Goal: Information Seeking & Learning: Learn about a topic

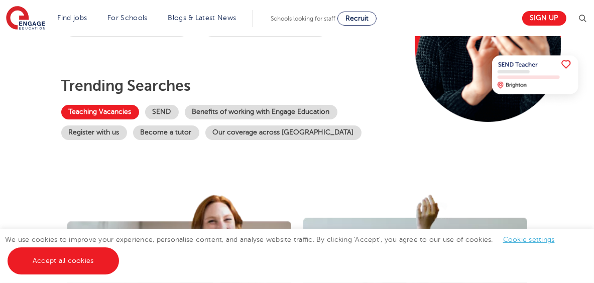
scroll to position [200, 0]
click at [101, 109] on link "Teaching Vacancies" at bounding box center [100, 112] width 78 height 15
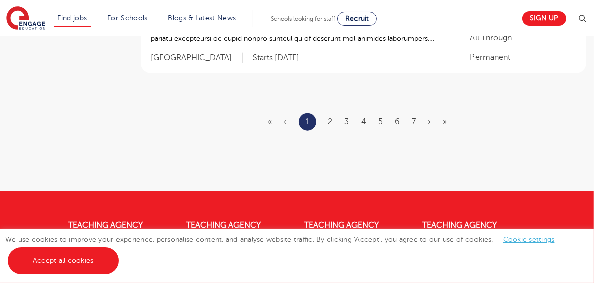
scroll to position [1355, 0]
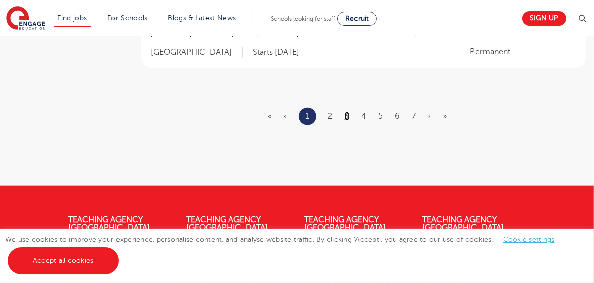
click at [347, 115] on link "3" at bounding box center [347, 116] width 5 height 9
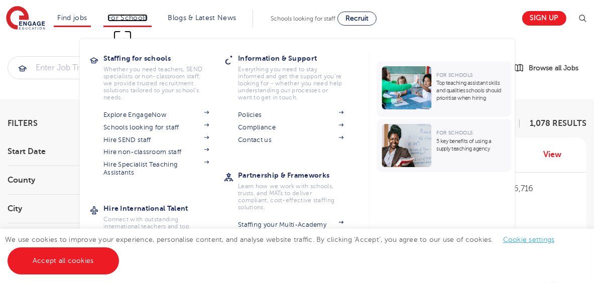
click at [133, 18] on link "For Schools" at bounding box center [127, 18] width 40 height 8
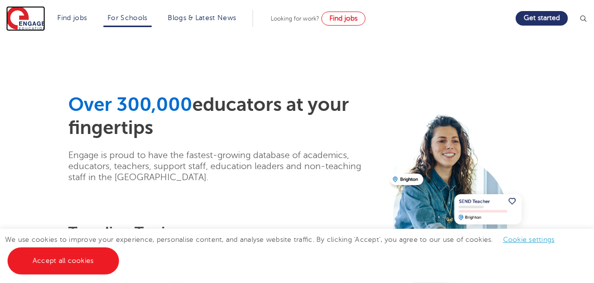
click at [26, 21] on img at bounding box center [25, 18] width 39 height 25
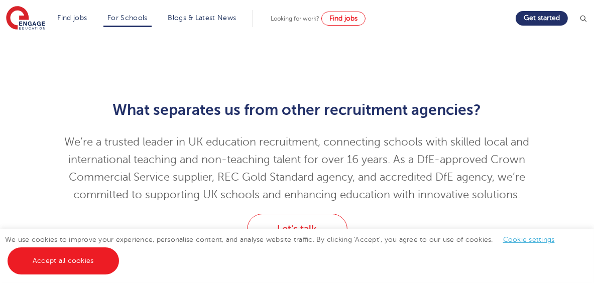
scroll to position [200, 0]
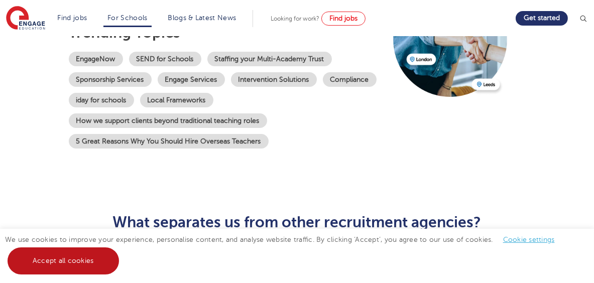
click at [77, 262] on link "Accept all cookies" at bounding box center [63, 260] width 111 height 27
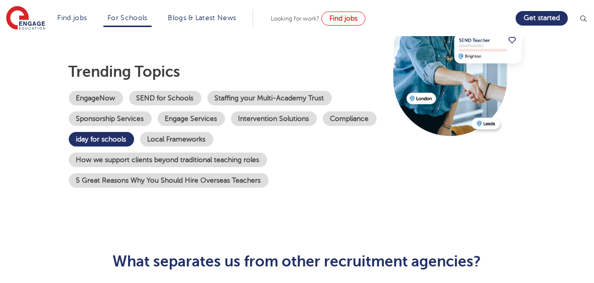
scroll to position [0, 0]
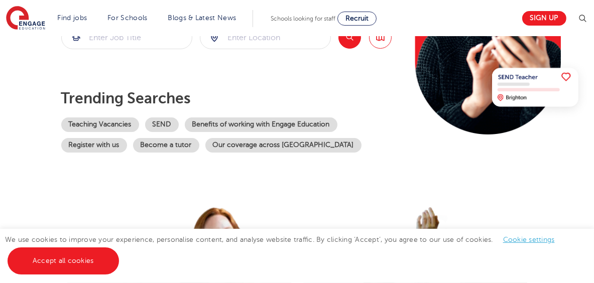
scroll to position [237, 0]
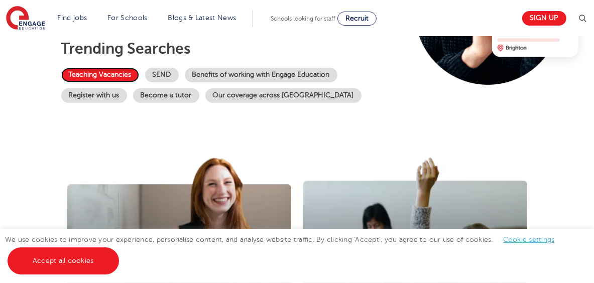
click at [103, 71] on link "Teaching Vacancies" at bounding box center [100, 75] width 78 height 15
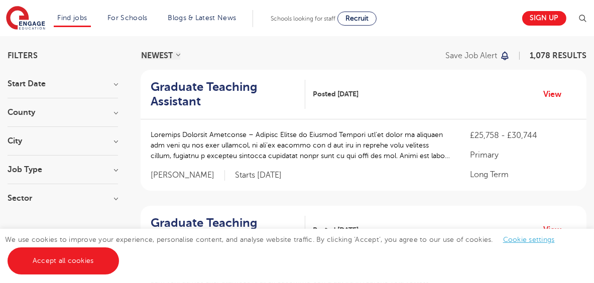
scroll to position [50, 0]
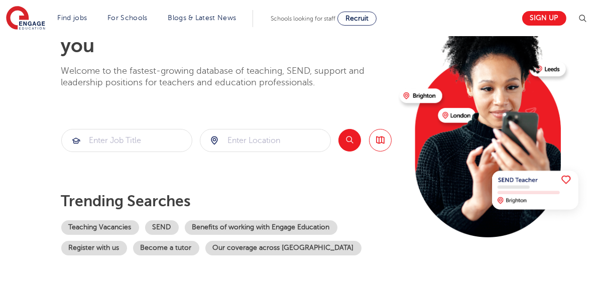
scroll to position [100, 0]
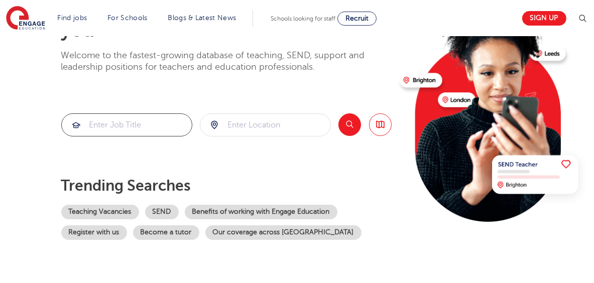
click at [150, 125] on input "search" at bounding box center [127, 125] width 130 height 22
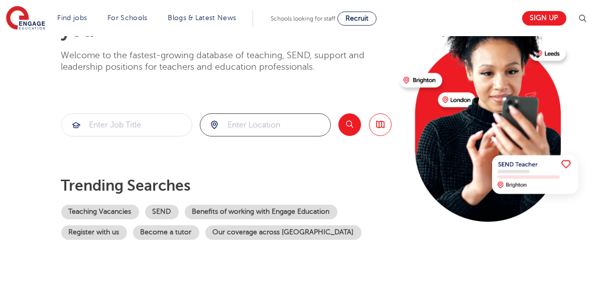
click at [258, 124] on input "search" at bounding box center [265, 125] width 130 height 22
click at [343, 121] on button "Search" at bounding box center [349, 124] width 23 height 23
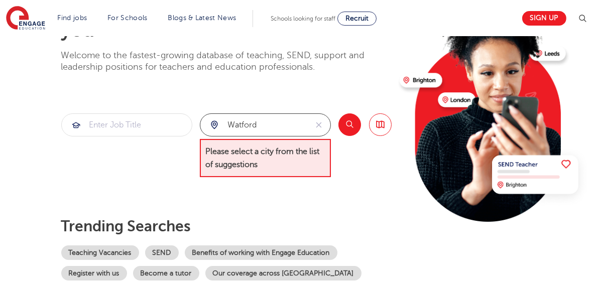
click at [292, 127] on input "watford" at bounding box center [253, 125] width 107 height 22
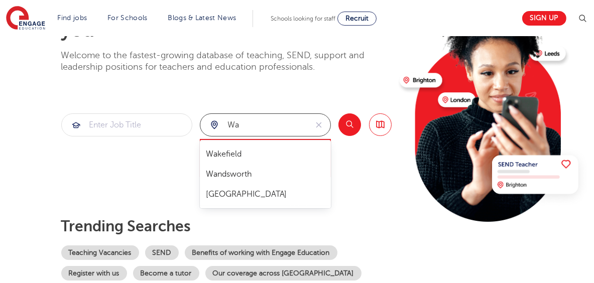
type input "w"
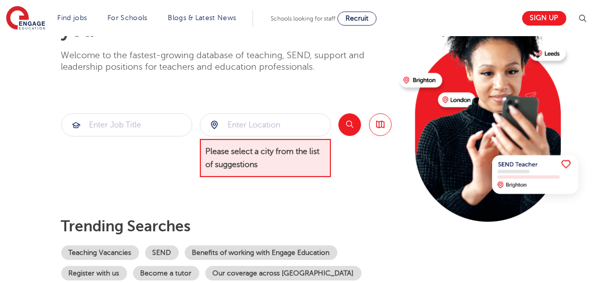
click at [317, 98] on div "The teaching agency that works for you Welcome to the fastest-growing database …" at bounding box center [226, 138] width 330 height 285
click at [362, 199] on div "The teaching agency that works for you Welcome to the fastest-growing database …" at bounding box center [226, 138] width 330 height 285
click at [165, 166] on div at bounding box center [126, 145] width 131 height 64
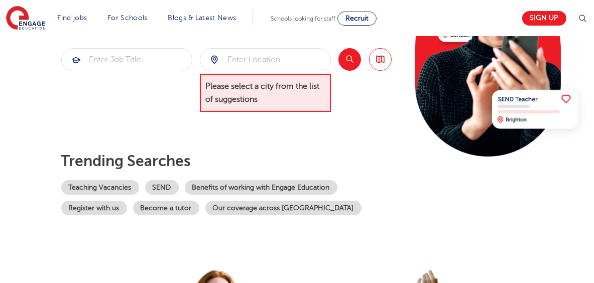
scroll to position [151, 0]
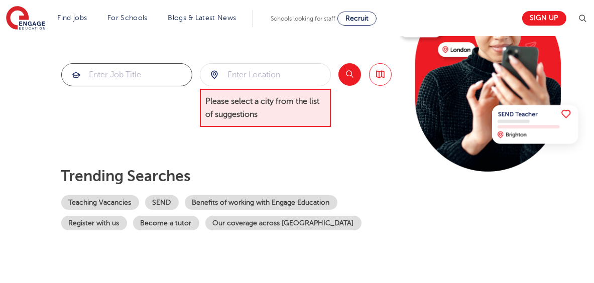
click at [148, 75] on input "search" at bounding box center [127, 75] width 130 height 22
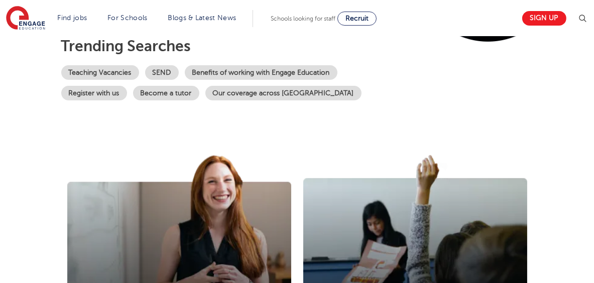
scroll to position [301, 0]
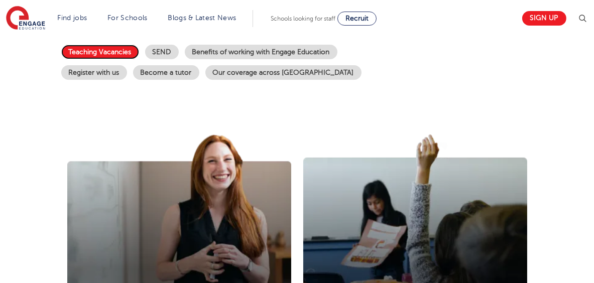
click at [99, 53] on link "Teaching Vacancies" at bounding box center [100, 52] width 78 height 15
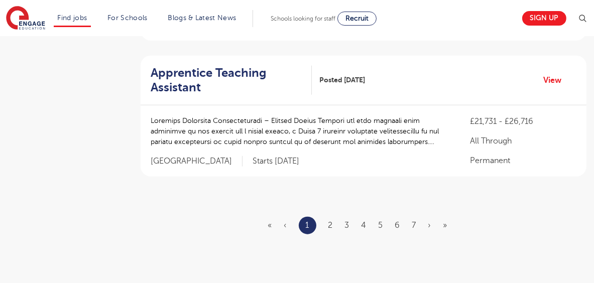
scroll to position [1254, 0]
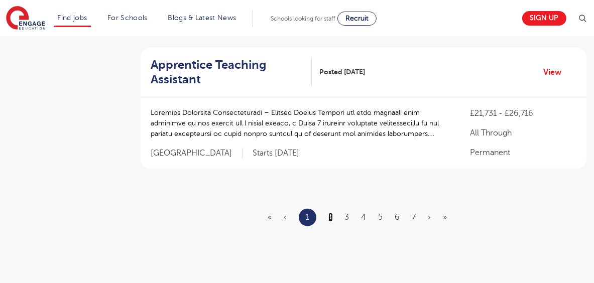
click at [331, 216] on link "2" at bounding box center [330, 217] width 5 height 9
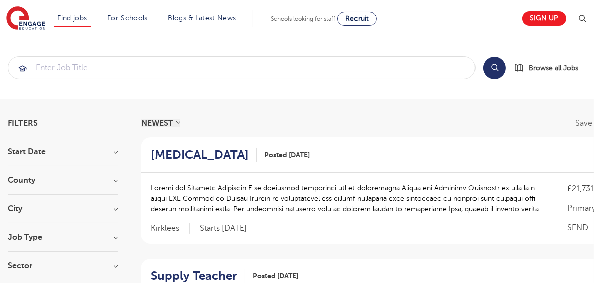
click at [110, 208] on h3 "City" at bounding box center [63, 209] width 110 height 8
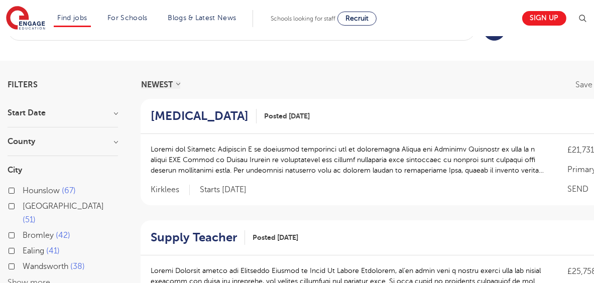
scroll to position [100, 0]
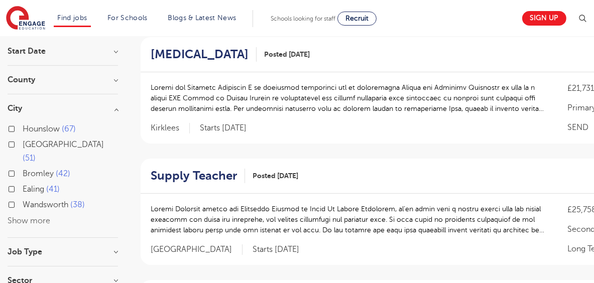
click at [23, 128] on label "Hounslow 67" at bounding box center [49, 128] width 53 height 13
click at [23, 128] on input "Hounslow 67" at bounding box center [26, 127] width 7 height 7
checkbox input "true"
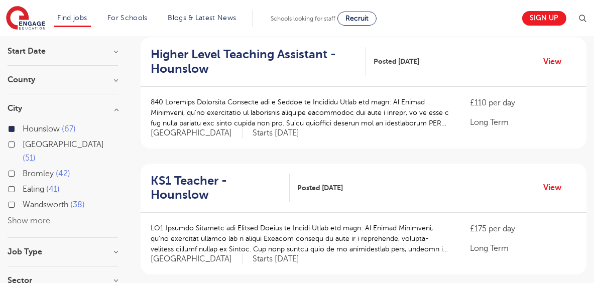
click at [20, 216] on button "Show more" at bounding box center [29, 220] width 43 height 9
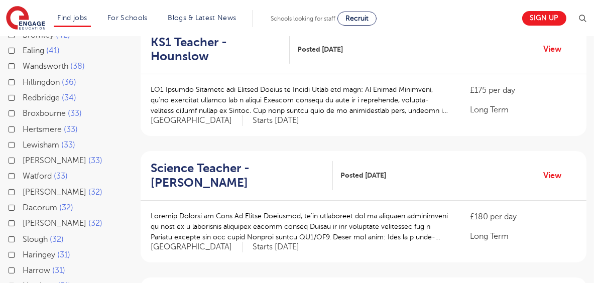
scroll to position [301, 0]
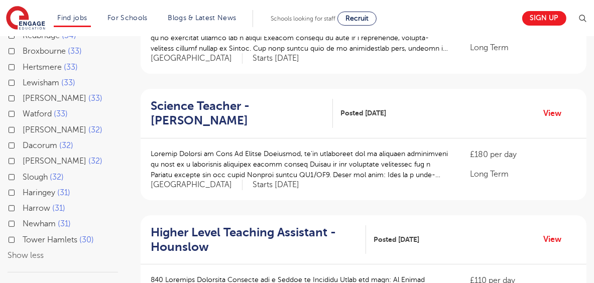
click at [23, 202] on label "Harrow 31" at bounding box center [44, 208] width 43 height 13
click at [23, 204] on input "Harrow 31" at bounding box center [26, 207] width 7 height 7
checkbox input "true"
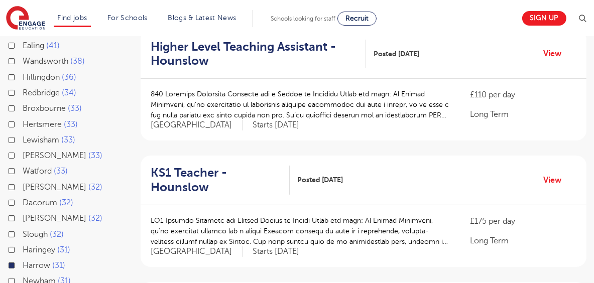
scroll to position [151, 0]
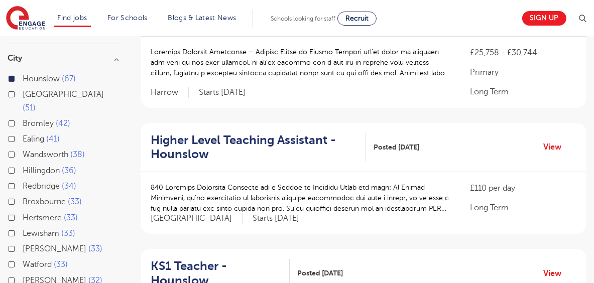
click at [23, 78] on label "Hounslow 67" at bounding box center [49, 78] width 53 height 13
click at [23, 78] on input "Hounslow 67" at bounding box center [26, 77] width 7 height 7
checkbox input "false"
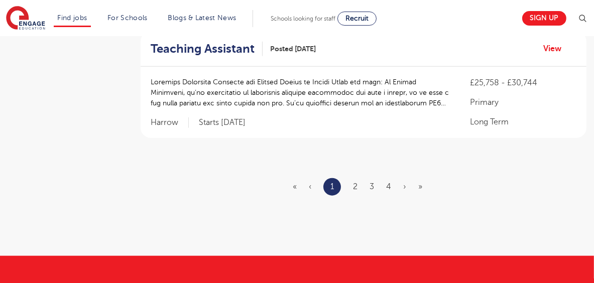
scroll to position [1254, 0]
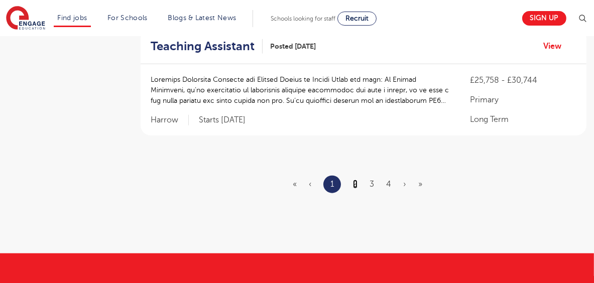
click at [357, 181] on link "2" at bounding box center [355, 184] width 5 height 9
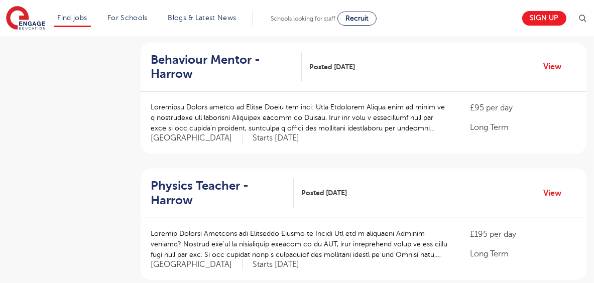
scroll to position [602, 0]
